Goal: Find specific page/section: Find specific page/section

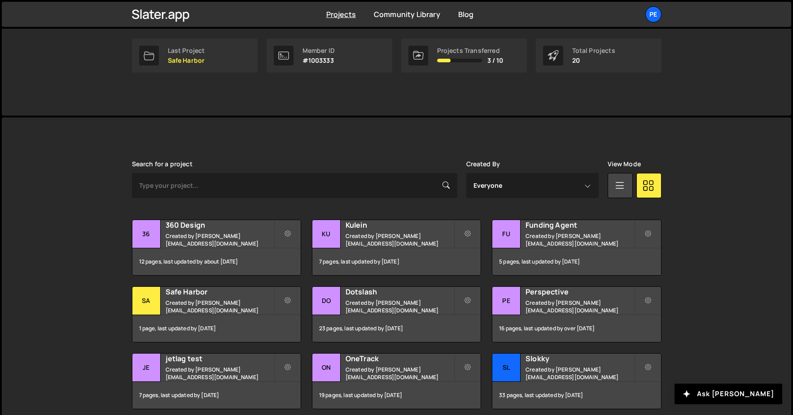
scroll to position [142, 0]
click at [225, 227] on h2 "360 Design" at bounding box center [220, 225] width 108 height 10
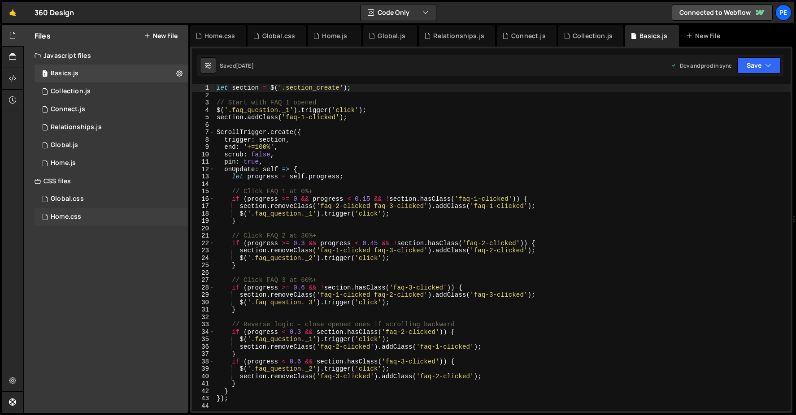
click at [69, 216] on div "Home.css" at bounding box center [66, 217] width 31 height 8
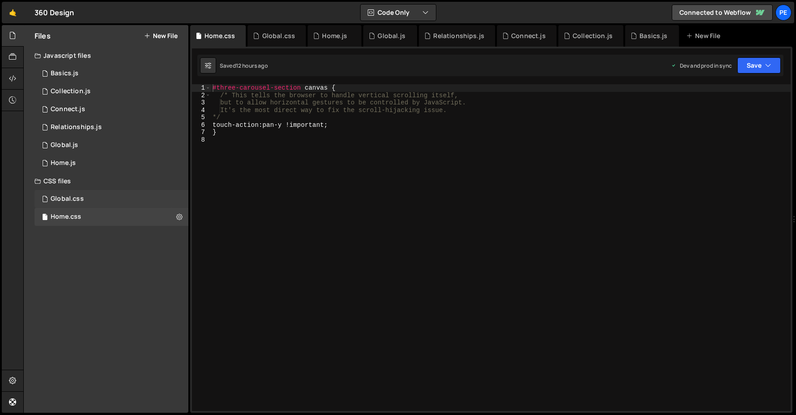
click at [75, 197] on div "Global.css" at bounding box center [67, 199] width 33 height 8
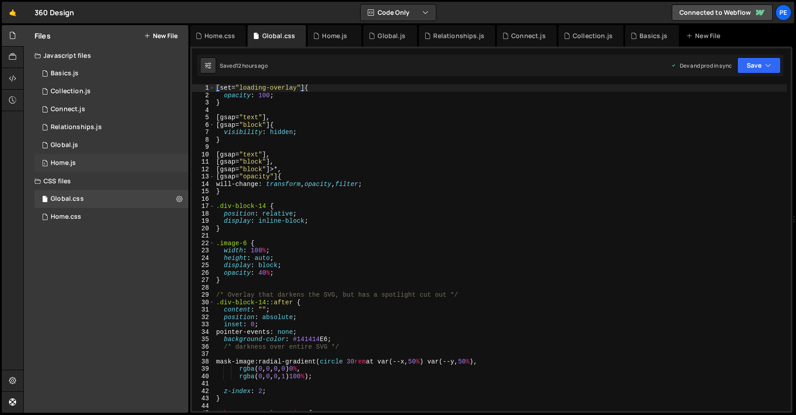
click at [82, 154] on div "1 Home.js 0" at bounding box center [112, 163] width 154 height 18
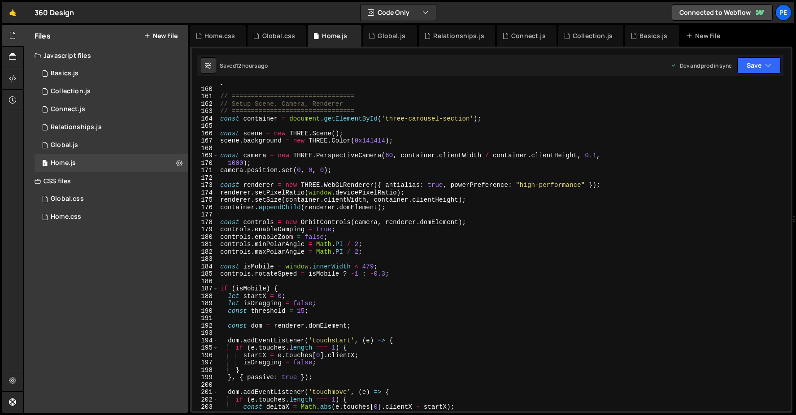
scroll to position [1176, 0]
click at [106, 145] on div "1 Global.js 0" at bounding box center [112, 145] width 154 height 18
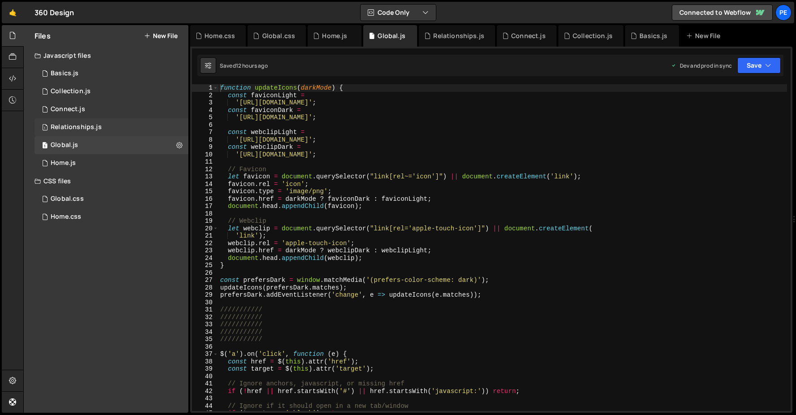
click at [104, 127] on div "1 Relationships.js 0" at bounding box center [112, 127] width 154 height 18
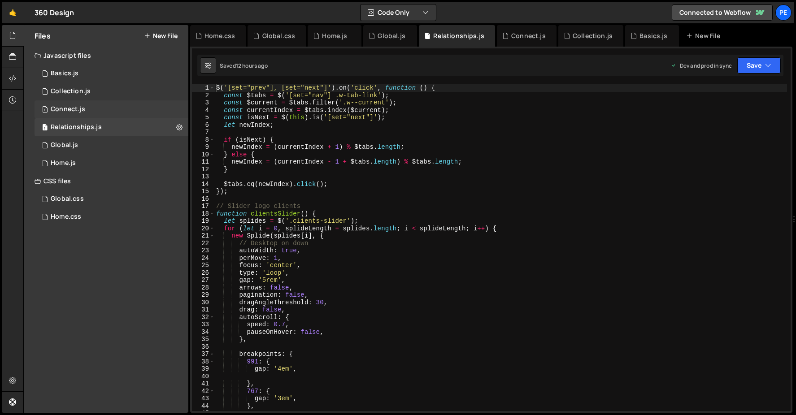
click at [110, 107] on div "1 Connect.js 0" at bounding box center [112, 109] width 154 height 18
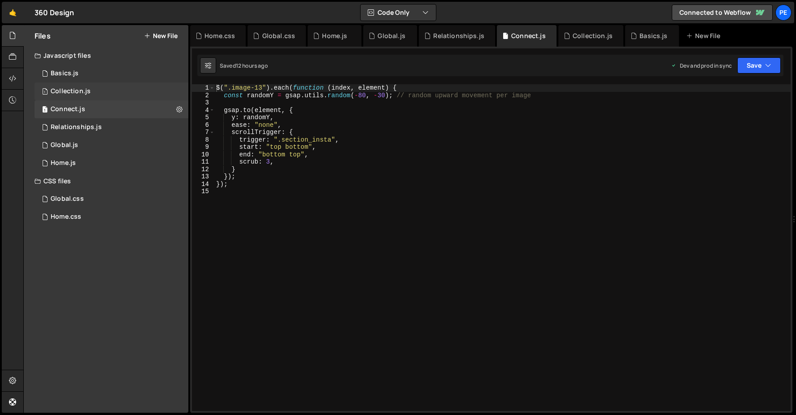
click at [113, 88] on div "1 Collection.js 0" at bounding box center [112, 92] width 154 height 18
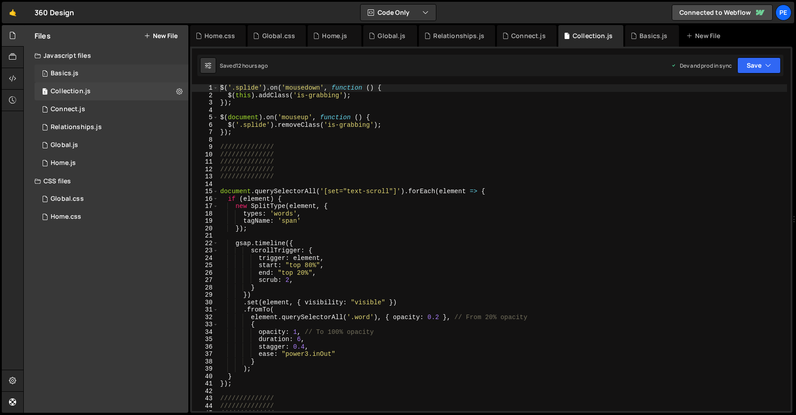
click at [121, 75] on div "1 Basics.js 0" at bounding box center [112, 74] width 154 height 18
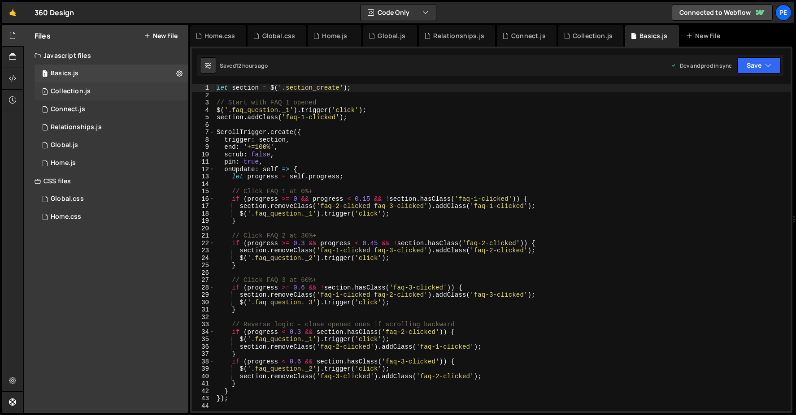
click at [120, 94] on div "1 Collection.js 0" at bounding box center [112, 92] width 154 height 18
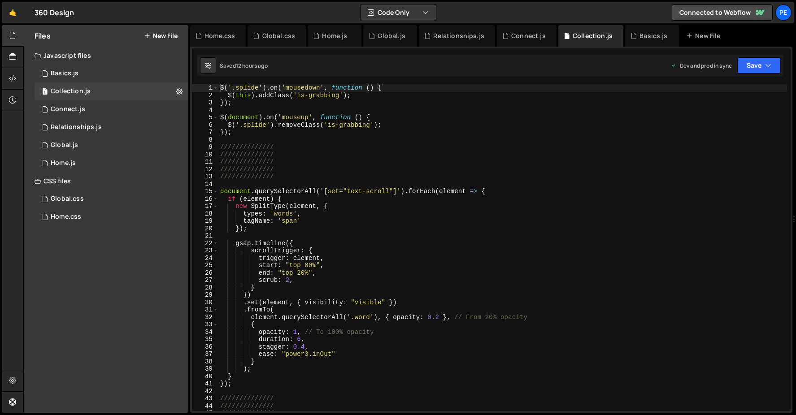
click at [96, 52] on div "Javascript files" at bounding box center [106, 56] width 165 height 18
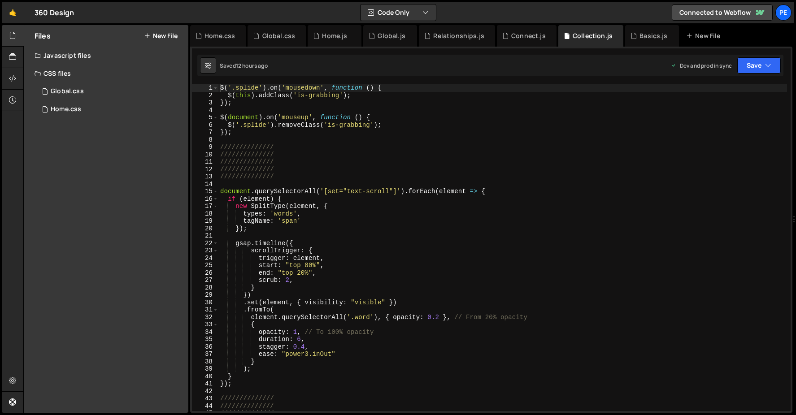
click at [70, 81] on div "CSS files" at bounding box center [106, 74] width 165 height 18
